Goal: Task Accomplishment & Management: Use online tool/utility

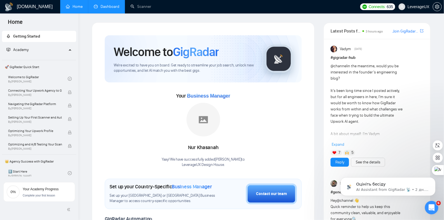
click at [103, 6] on link "Dashboard" at bounding box center [106, 6] width 25 height 5
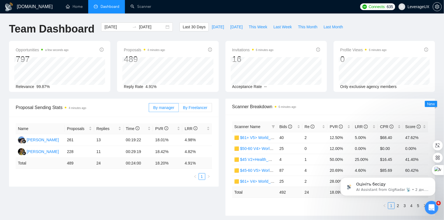
click at [199, 109] on label "By Freelancer" at bounding box center [195, 107] width 33 height 9
click at [179, 109] on input "By Freelancer" at bounding box center [179, 109] width 0 height 0
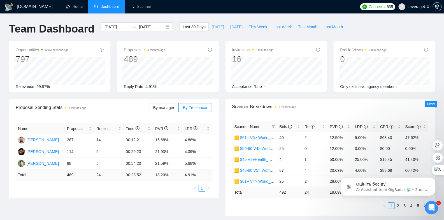
click at [214, 26] on span "[DATE]" at bounding box center [218, 27] width 12 height 6
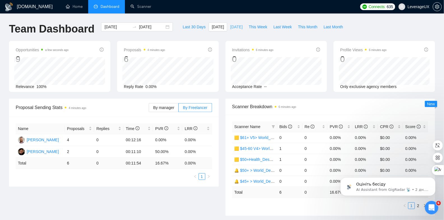
click at [230, 26] on span "[DATE]" at bounding box center [236, 27] width 12 height 6
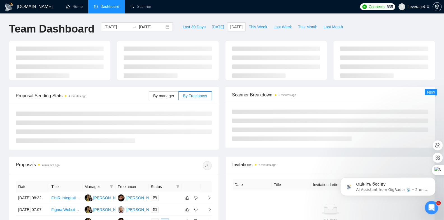
type input "[DATE]"
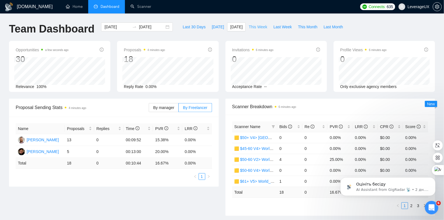
click at [253, 28] on span "This Week" at bounding box center [258, 27] width 18 height 6
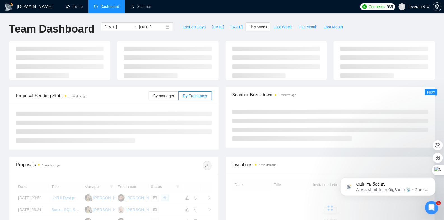
type input "[DATE]"
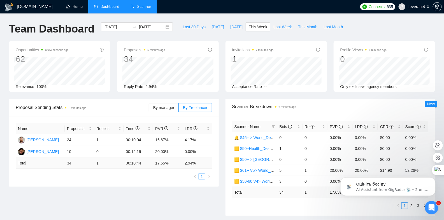
click at [143, 5] on link "Scanner" at bounding box center [140, 6] width 21 height 5
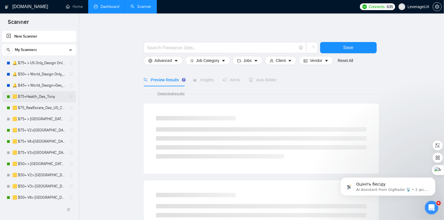
click at [49, 98] on link "🟨 $75+Health_Des_Tony" at bounding box center [38, 96] width 53 height 11
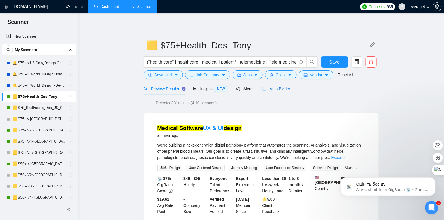
click at [282, 90] on span "Auto Bidder" at bounding box center [276, 88] width 28 height 4
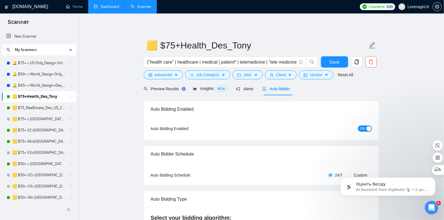
radio input "false"
radio input "true"
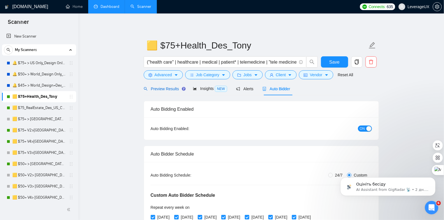
click at [163, 88] on span "Preview Results" at bounding box center [164, 88] width 40 height 4
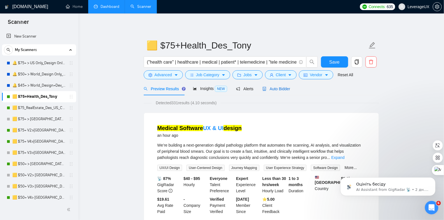
click at [290, 90] on span "Auto Bidder" at bounding box center [276, 88] width 28 height 4
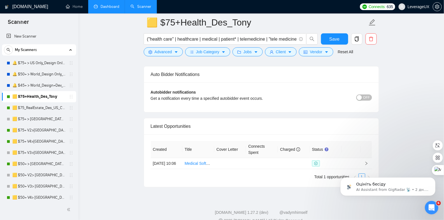
scroll to position [1437, 0]
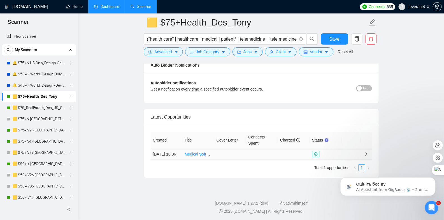
click at [366, 152] on icon "right" at bounding box center [366, 154] width 4 height 4
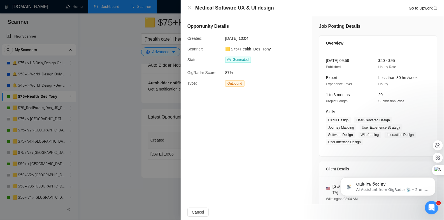
click at [239, 82] on span "Outbound" at bounding box center [234, 83] width 19 height 6
click at [141, 131] on div at bounding box center [222, 110] width 444 height 220
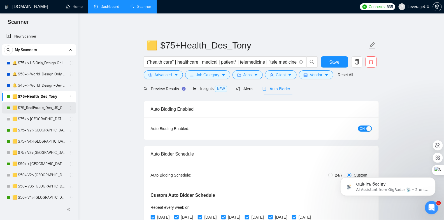
click at [39, 108] on link "🟨 $75_RealEstate_Des_US_Canada_Tony" at bounding box center [38, 107] width 53 height 11
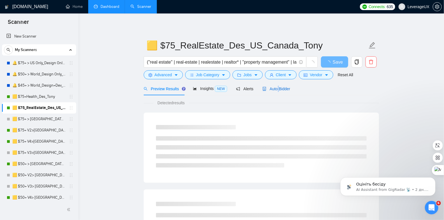
click at [280, 91] on div "Auto Bidder" at bounding box center [276, 89] width 28 height 6
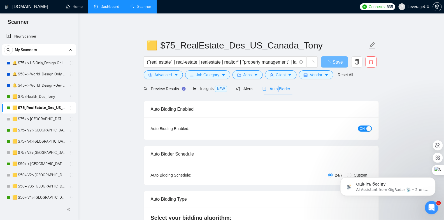
radio input "false"
radio input "true"
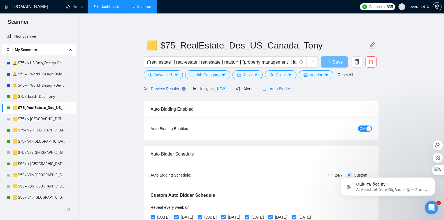
click at [155, 90] on span "Preview Results" at bounding box center [164, 88] width 40 height 4
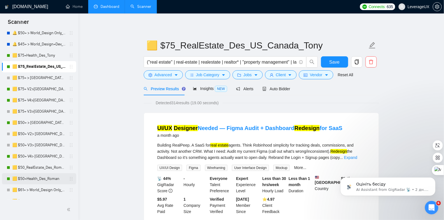
scroll to position [43, 0]
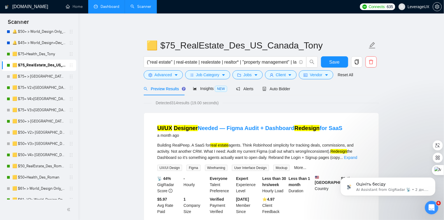
click at [54, 167] on link "🟨 $50_RealEstate_Des_Roman" at bounding box center [38, 165] width 53 height 11
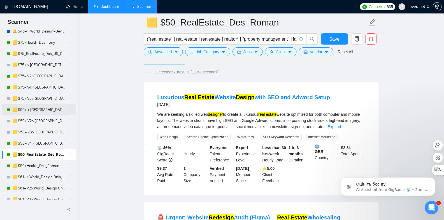
scroll to position [27, 0]
